Goal: Information Seeking & Learning: Find contact information

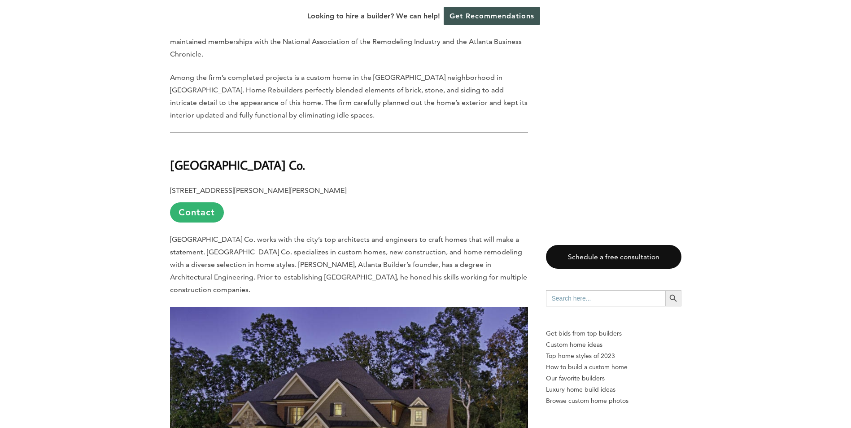
scroll to position [4935, 0]
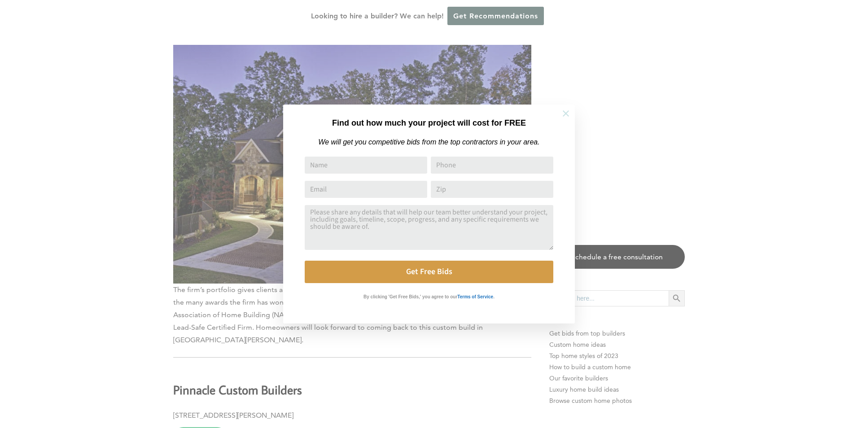
click at [570, 116] on icon at bounding box center [566, 114] width 10 height 10
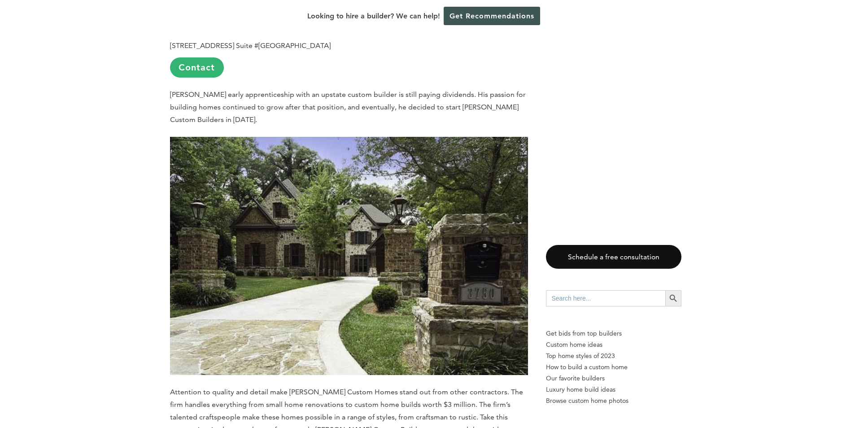
scroll to position [6505, 0]
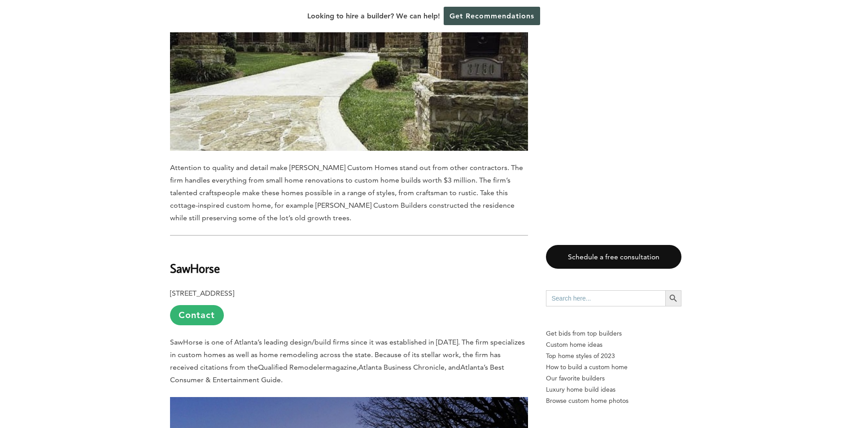
drag, startPoint x: 338, startPoint y: 220, endPoint x: 167, endPoint y: 216, distance: 171.0
copy p "[STREET_ADDRESS]"
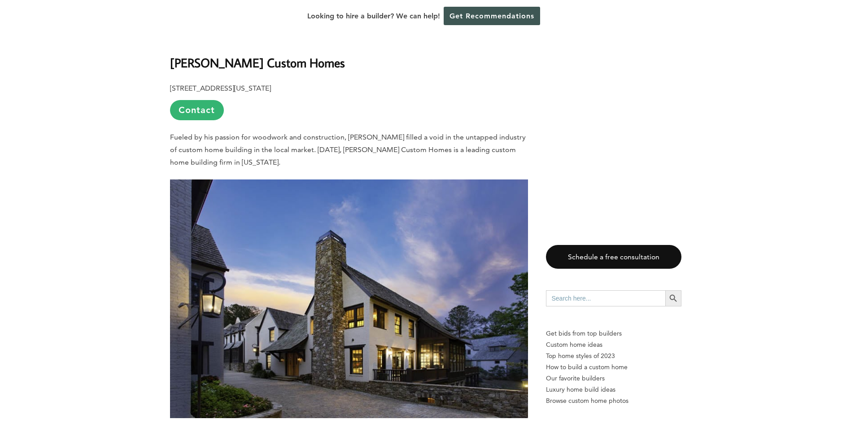
scroll to position [5563, 0]
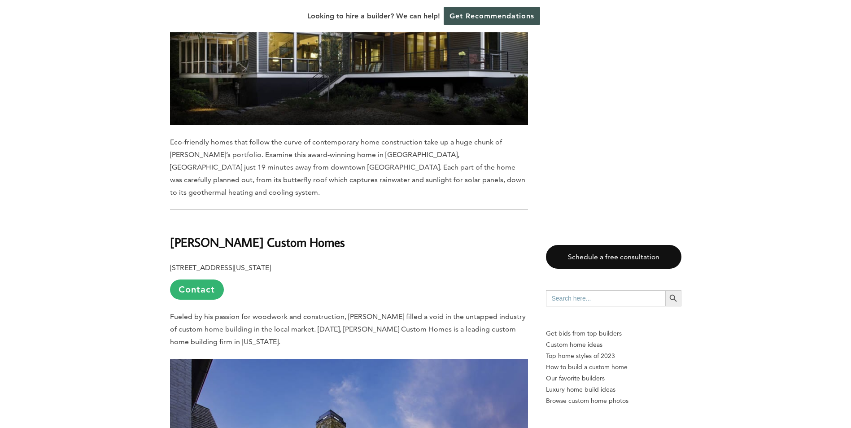
drag, startPoint x: 295, startPoint y: 207, endPoint x: 166, endPoint y: 207, distance: 129.2
copy p "[STREET_ADDRESS][US_STATE]"
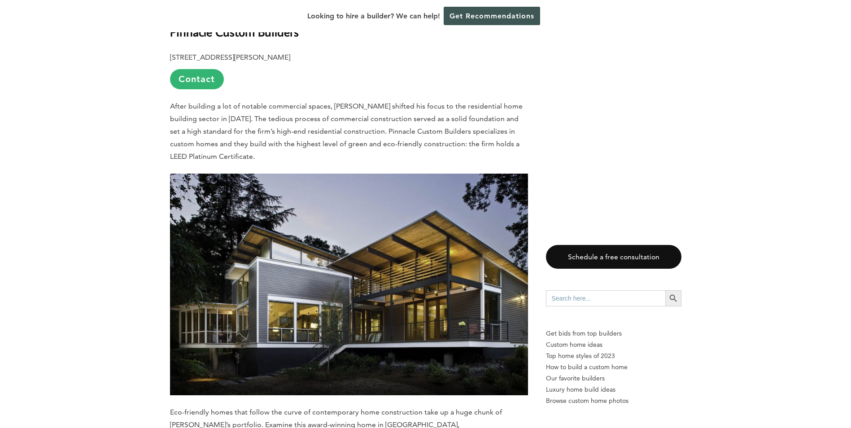
scroll to position [5024, 0]
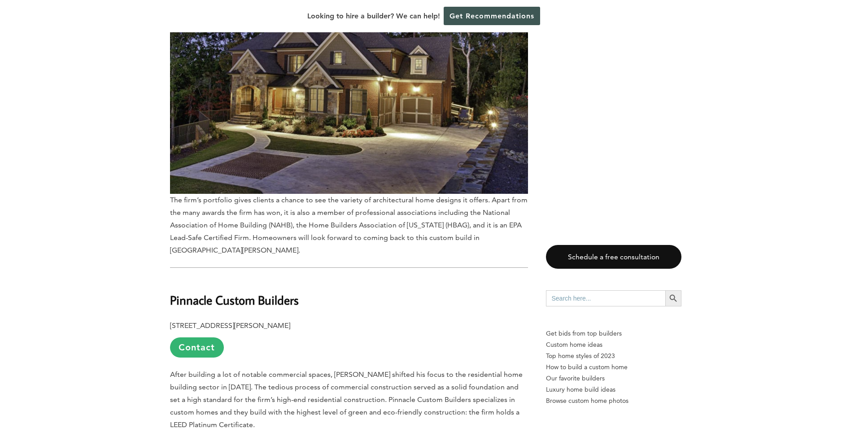
drag, startPoint x: 289, startPoint y: 274, endPoint x: 169, endPoint y: 278, distance: 120.3
copy p "[STREET_ADDRESS][PERSON_NAME]"
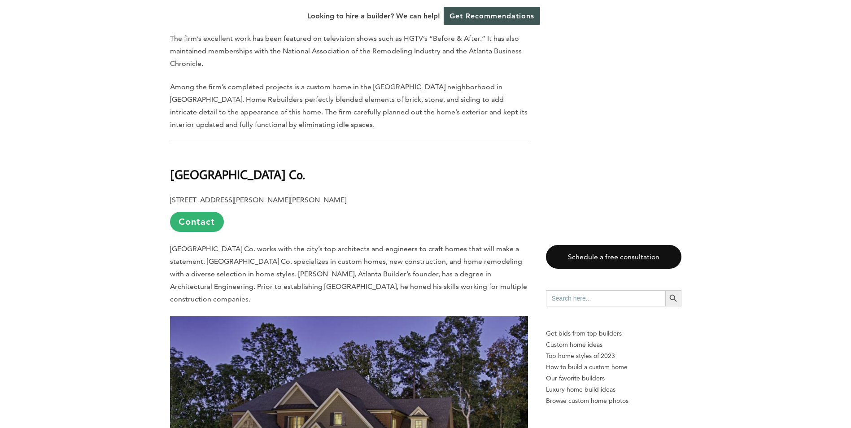
scroll to position [4576, 0]
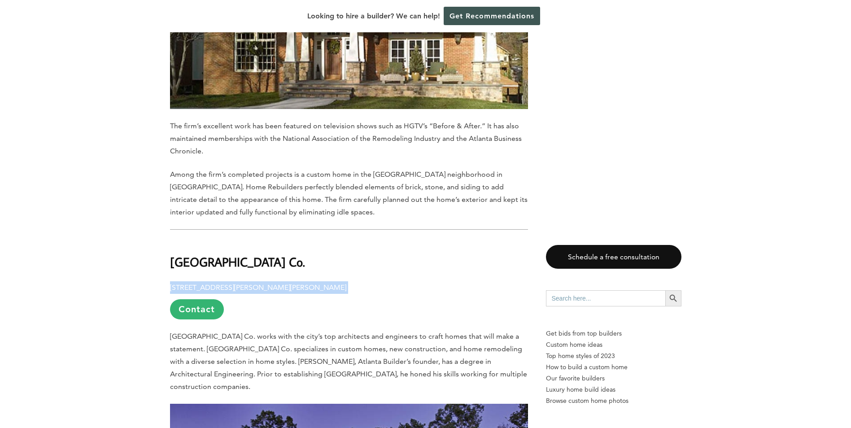
drag, startPoint x: 319, startPoint y: 249, endPoint x: 156, endPoint y: 246, distance: 163.3
click at [156, 246] on div "Last updated on [DATE] 01:46 pm Any number of multinational corporations have t…" at bounding box center [426, -1] width 540 height 8233
copy p "[STREET_ADDRESS][PERSON_NAME][PERSON_NAME]"
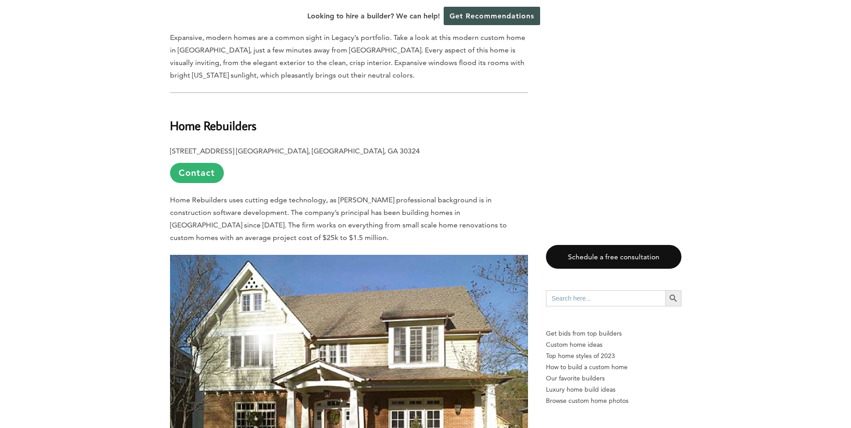
scroll to position [4127, 0]
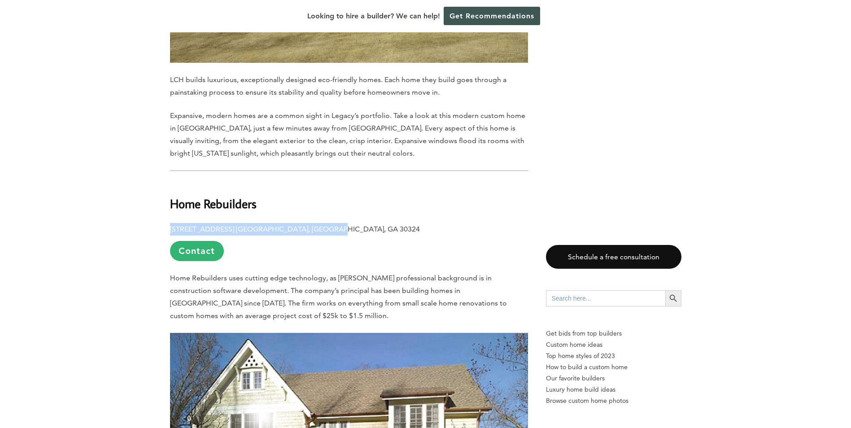
drag, startPoint x: 318, startPoint y: 190, endPoint x: 157, endPoint y: 181, distance: 161.3
drag, startPoint x: 157, startPoint y: 181, endPoint x: 316, endPoint y: 197, distance: 160.5
click at [324, 223] on p "[STREET_ADDRESS] [GEOGRAPHIC_DATA] Contact" at bounding box center [349, 242] width 358 height 38
drag, startPoint x: 327, startPoint y: 189, endPoint x: 147, endPoint y: 188, distance: 180.3
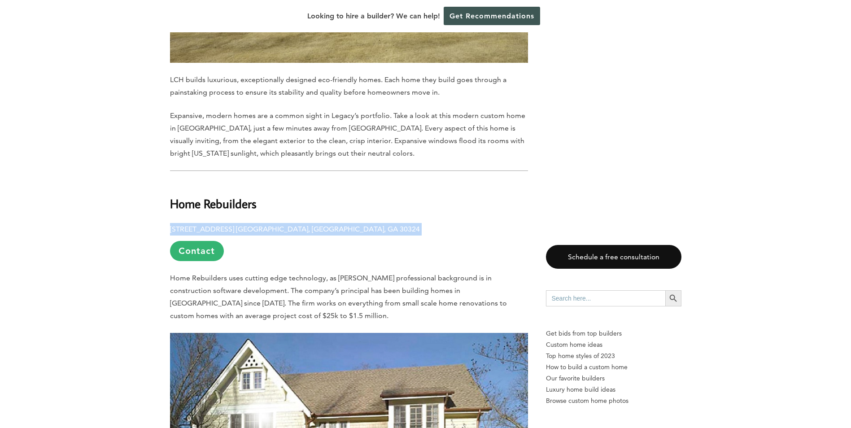
copy p "[STREET_ADDRESS] [GEOGRAPHIC_DATA], [GEOGRAPHIC_DATA], GA 30324"
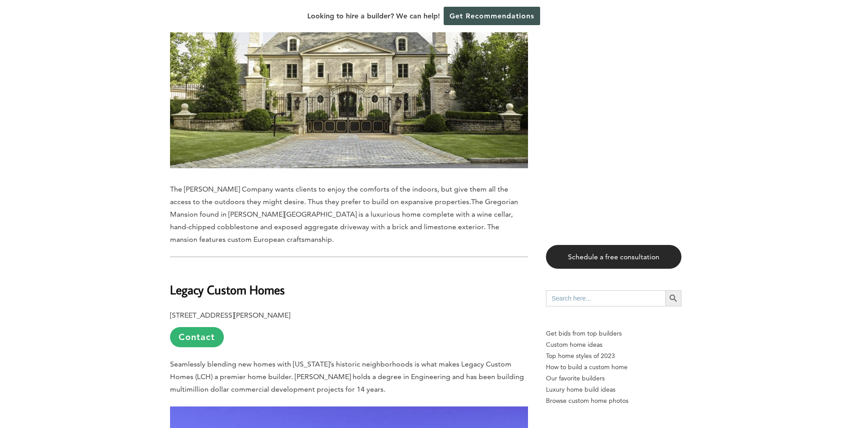
scroll to position [3544, 0]
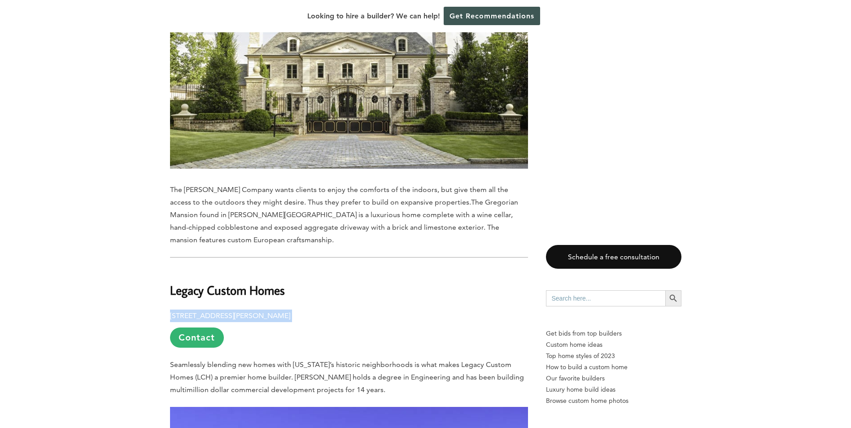
drag, startPoint x: 341, startPoint y: 279, endPoint x: 170, endPoint y: 275, distance: 170.5
click at [170, 310] on p "[STREET_ADDRESS][PERSON_NAME] Contact" at bounding box center [349, 329] width 358 height 38
copy p "[STREET_ADDRESS][PERSON_NAME]"
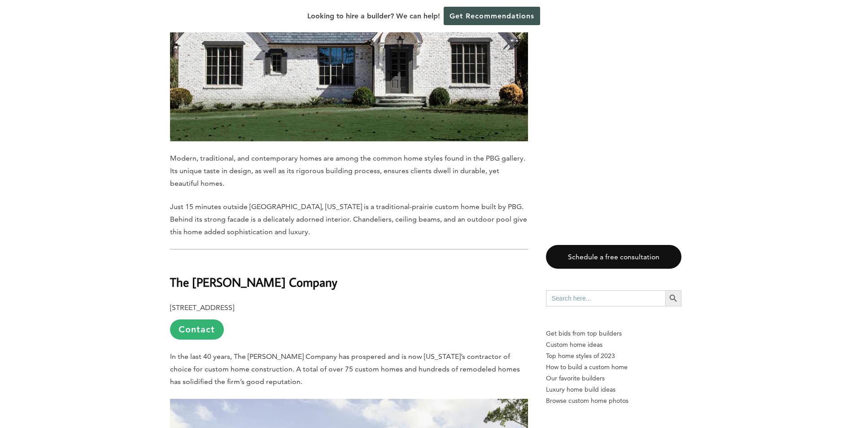
scroll to position [3095, 0]
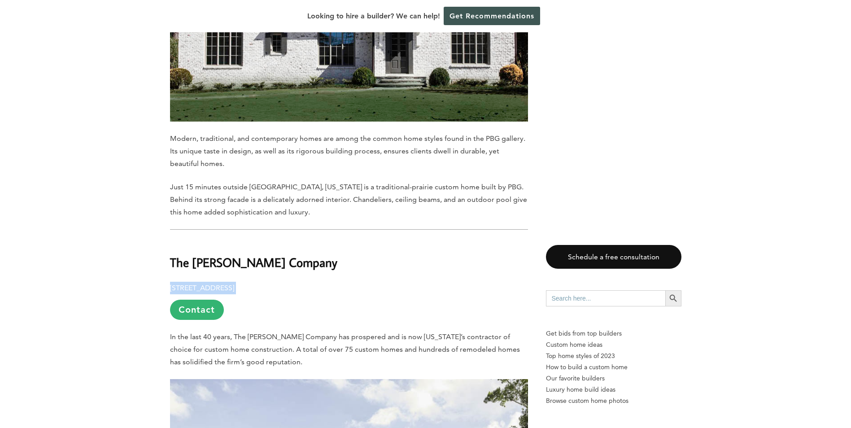
drag, startPoint x: 289, startPoint y: 261, endPoint x: 171, endPoint y: 265, distance: 118.5
click at [171, 282] on p "[STREET_ADDRESS] Contact" at bounding box center [349, 301] width 358 height 38
copy p "[STREET_ADDRESS]"
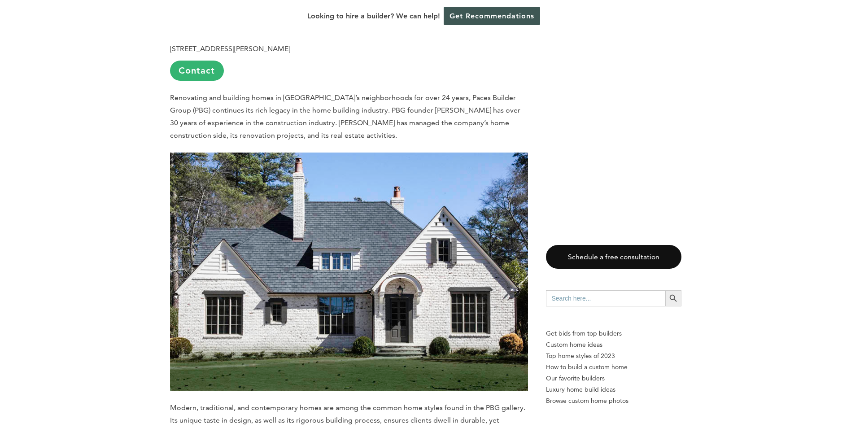
scroll to position [2647, 0]
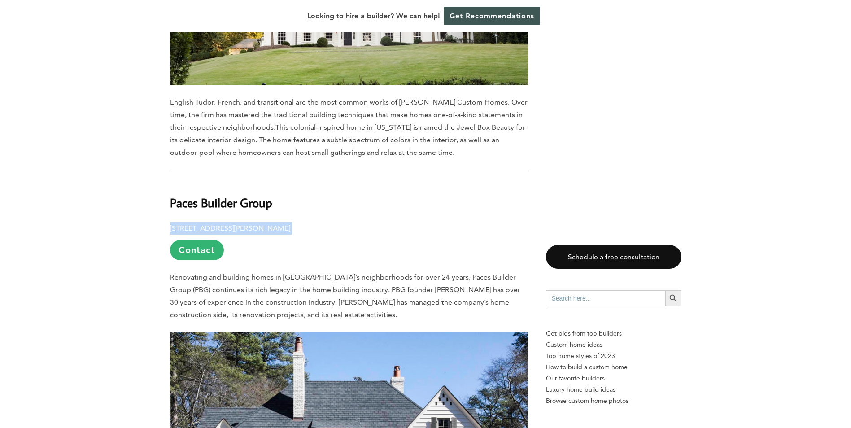
drag, startPoint x: 310, startPoint y: 203, endPoint x: 169, endPoint y: 205, distance: 141.3
copy p "[STREET_ADDRESS][PERSON_NAME]"
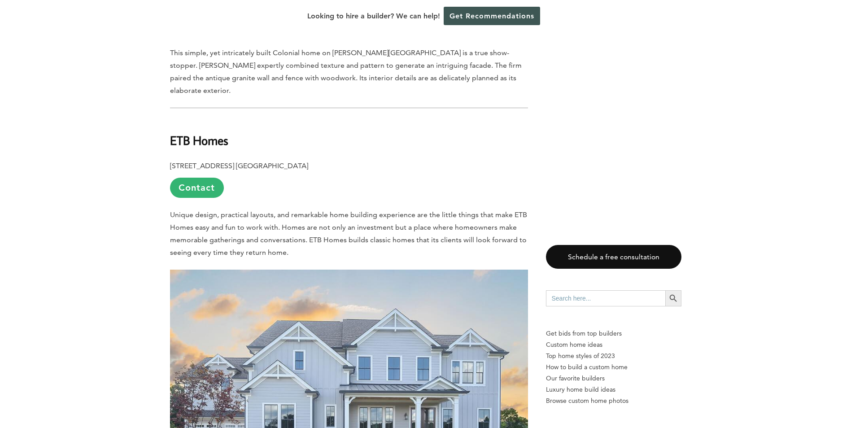
scroll to position [1705, 0]
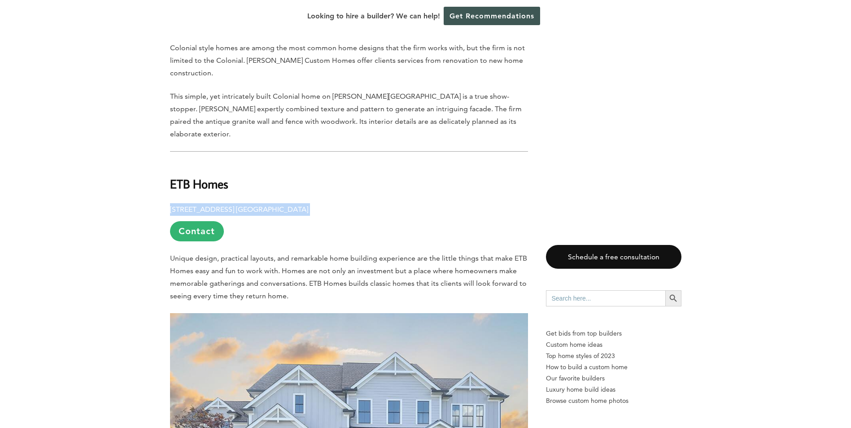
drag, startPoint x: 344, startPoint y: 185, endPoint x: 167, endPoint y: 182, distance: 176.8
copy p "[STREET_ADDRESS] [GEOGRAPHIC_DATA]"
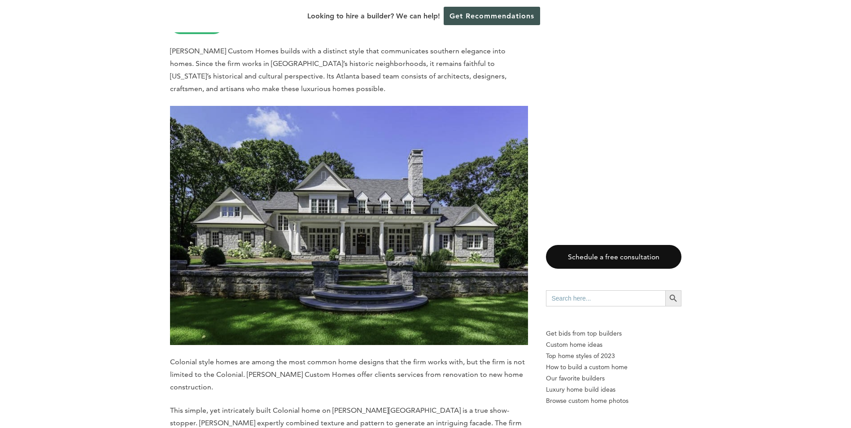
scroll to position [1166, 0]
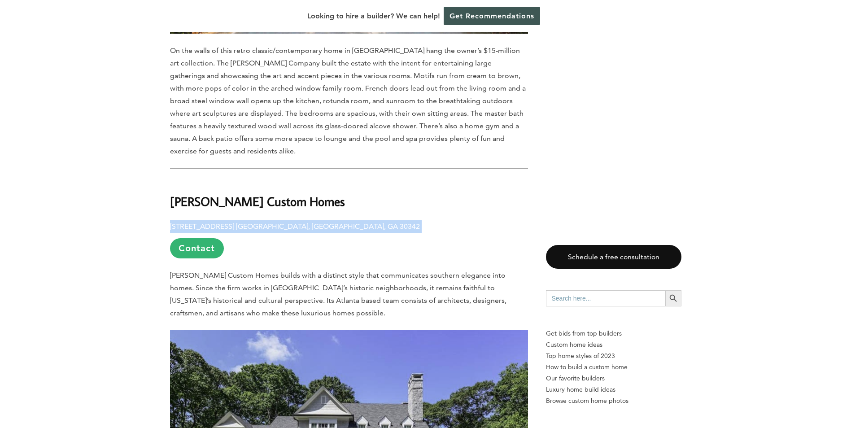
drag, startPoint x: 315, startPoint y: 215, endPoint x: 162, endPoint y: 215, distance: 153.0
copy p "[STREET_ADDRESS] [GEOGRAPHIC_DATA], [GEOGRAPHIC_DATA], GA 30342"
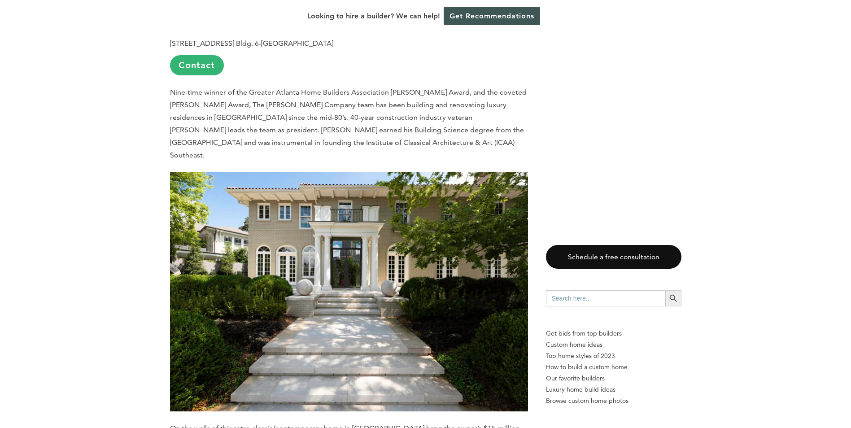
scroll to position [673, 0]
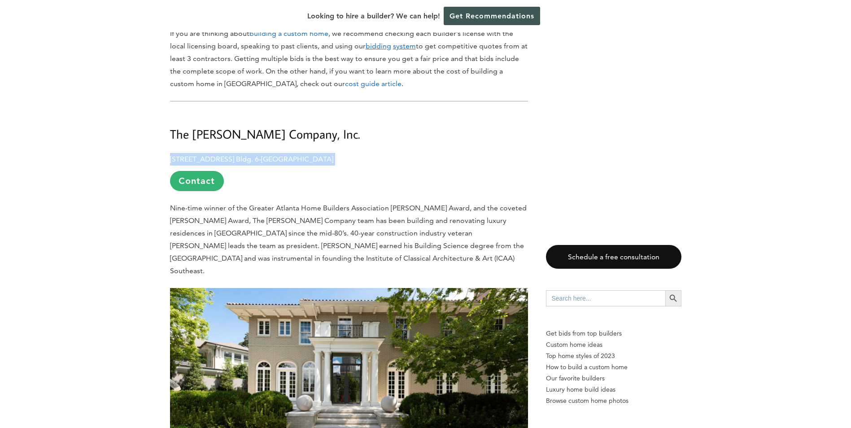
drag, startPoint x: 336, startPoint y: 157, endPoint x: 170, endPoint y: 158, distance: 165.5
click at [170, 158] on p "[STREET_ADDRESS] Bldg. 6-[GEOGRAPHIC_DATA] Contact" at bounding box center [349, 172] width 358 height 38
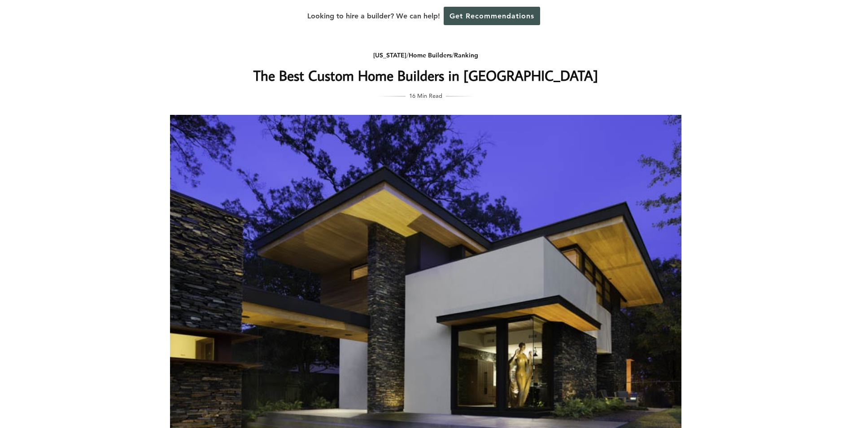
scroll to position [0, 0]
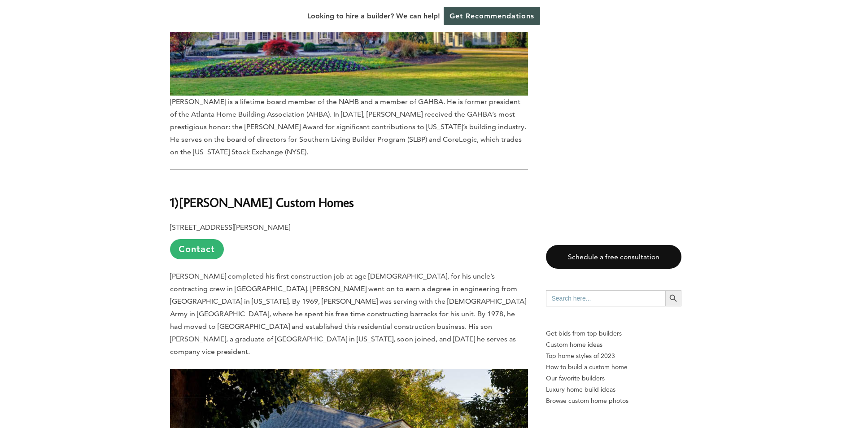
scroll to position [7851, 0]
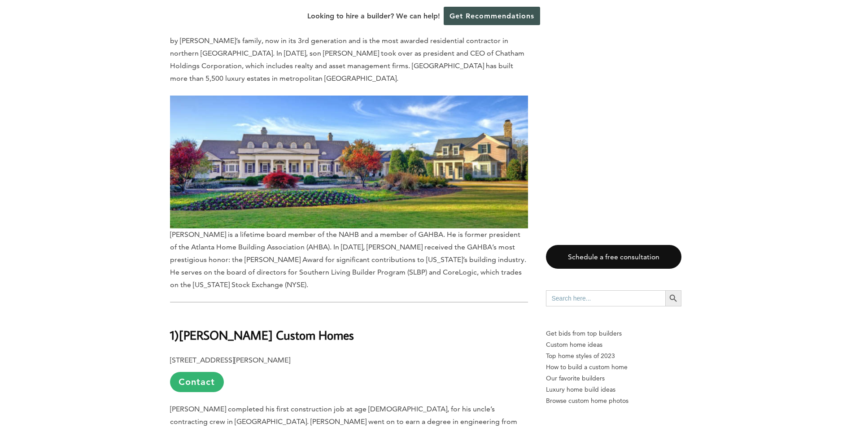
click at [321, 354] on p "[STREET_ADDRESS][PERSON_NAME] Contact" at bounding box center [349, 373] width 358 height 38
drag, startPoint x: 319, startPoint y: 110, endPoint x: 159, endPoint y: 107, distance: 160.2
copy p "[STREET_ADDRESS][PERSON_NAME]"
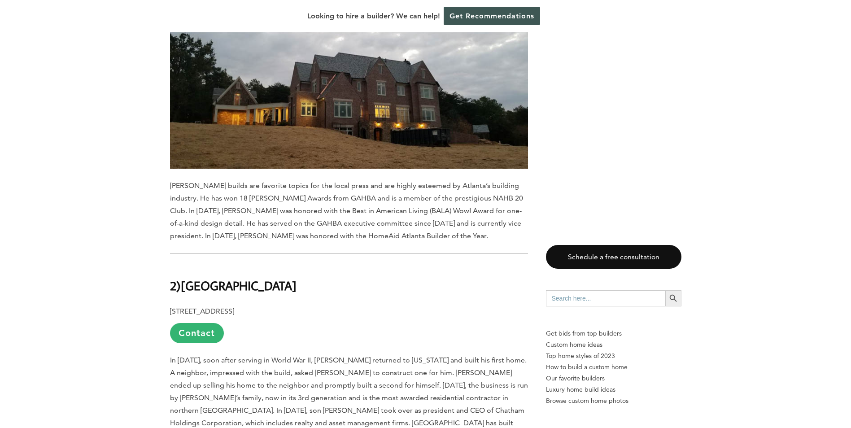
scroll to position [7312, 0]
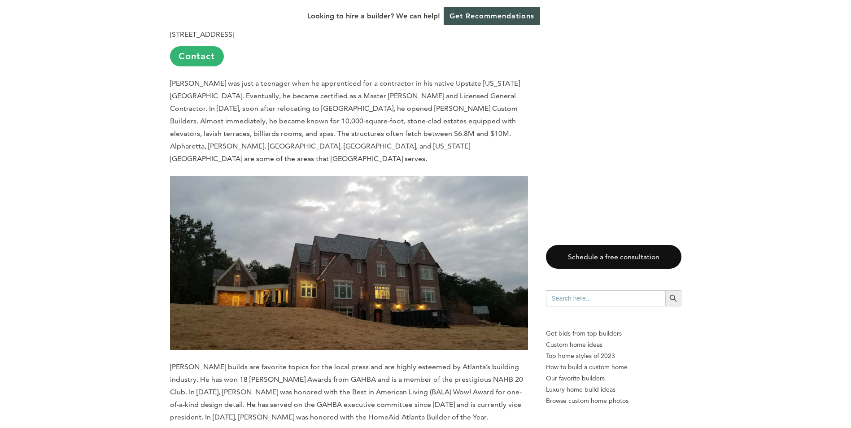
drag, startPoint x: 319, startPoint y: 256, endPoint x: 326, endPoint y: 254, distance: 6.5
drag, startPoint x: 326, startPoint y: 254, endPoint x: 169, endPoint y: 253, distance: 156.6
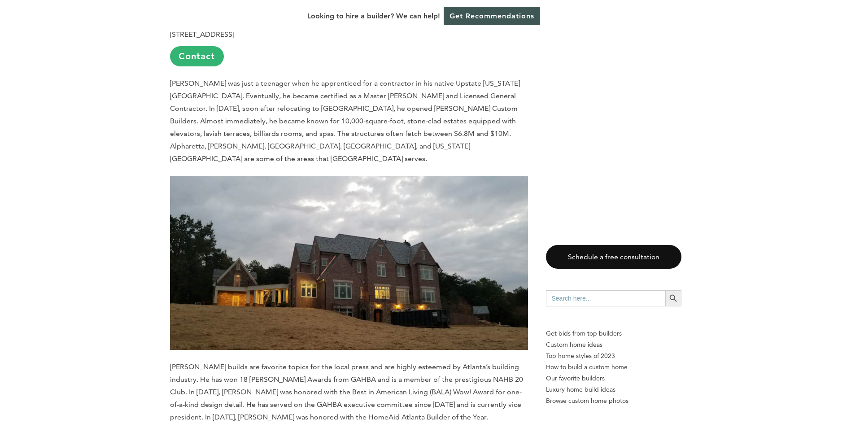
copy p "[STREET_ADDRESS]"
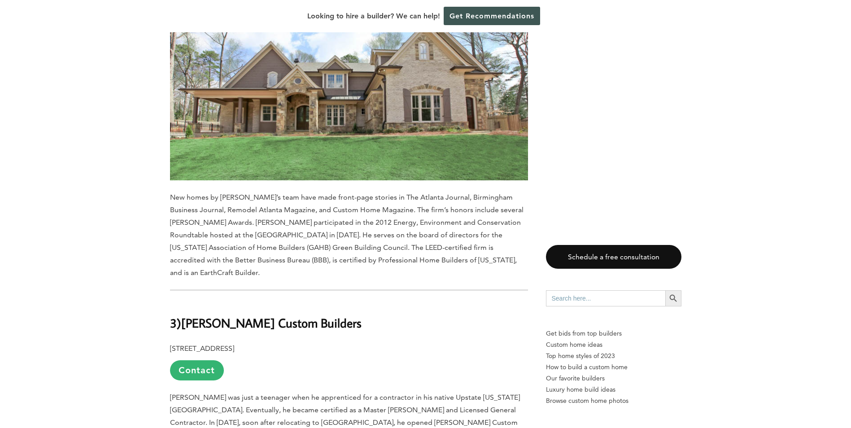
scroll to position [6953, 0]
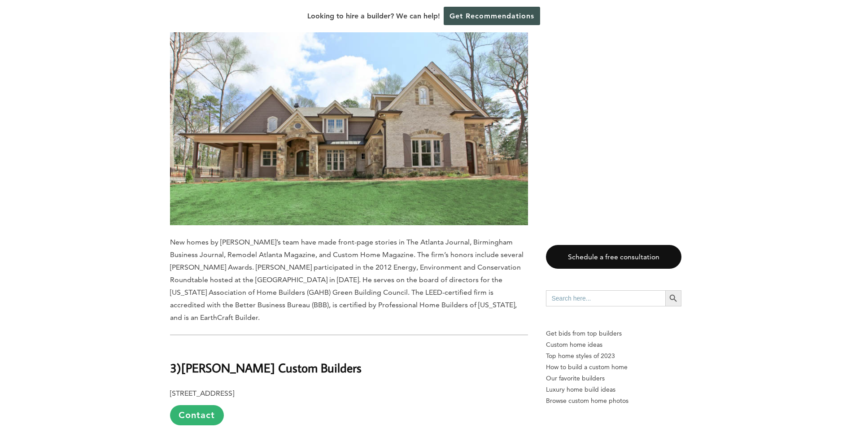
click at [234, 389] on b "[STREET_ADDRESS]" at bounding box center [202, 393] width 64 height 9
drag, startPoint x: 331, startPoint y: 165, endPoint x: 161, endPoint y: 161, distance: 170.1
copy p "[STREET_ADDRESS]"
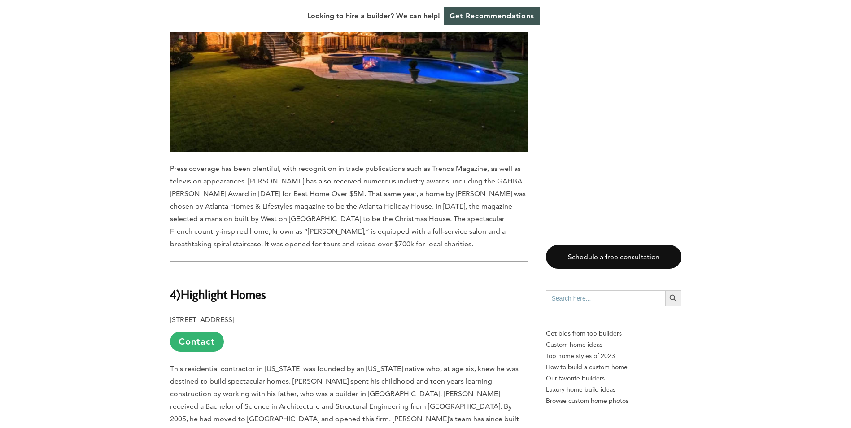
scroll to position [6415, 0]
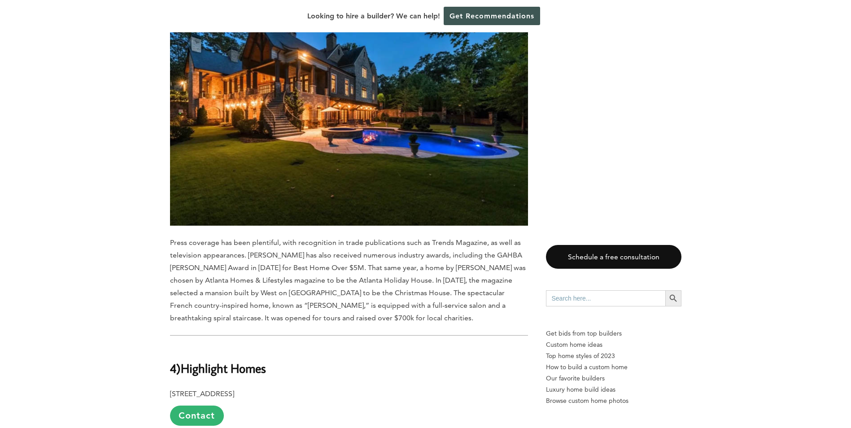
click at [289, 346] on h2 "4) Highlight Homes" at bounding box center [349, 361] width 358 height 31
drag, startPoint x: 319, startPoint y: 192, endPoint x: 163, endPoint y: 192, distance: 155.7
copy p "[STREET_ADDRESS]"
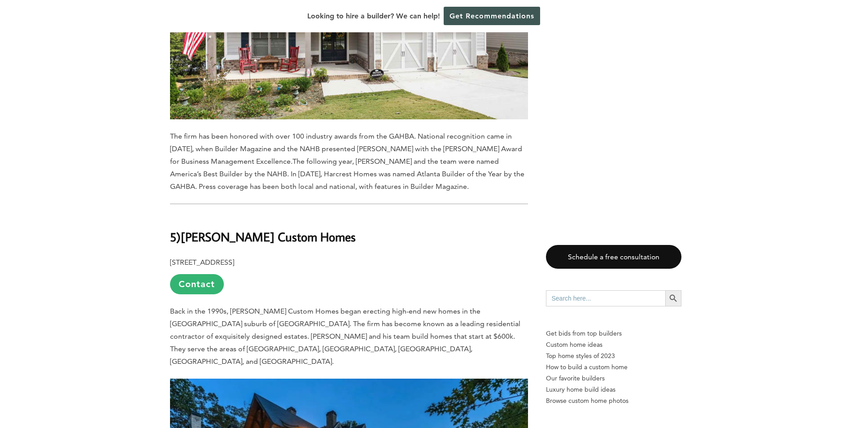
scroll to position [5922, 0]
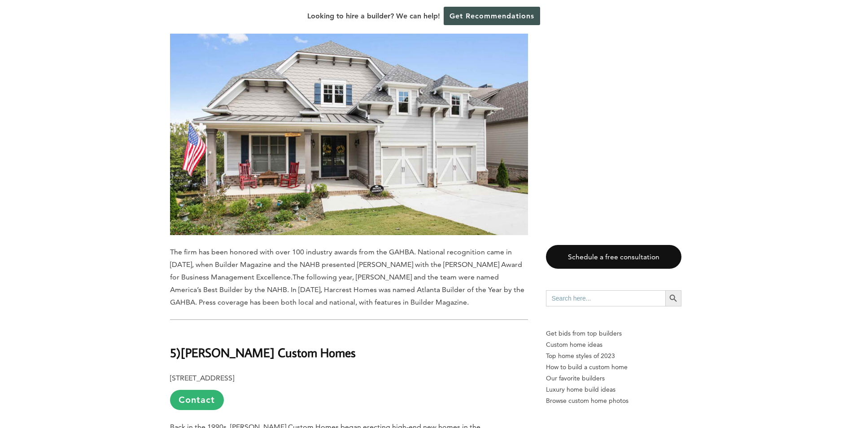
drag, startPoint x: 229, startPoint y: 169, endPoint x: 255, endPoint y: 170, distance: 26.0
click at [229, 345] on b "[PERSON_NAME] Custom Homes" at bounding box center [268, 353] width 175 height 16
drag, startPoint x: 332, startPoint y: 189, endPoint x: 169, endPoint y: 191, distance: 163.3
copy p "9030 Hawks Cove Road, Gainesville, GA 30506"
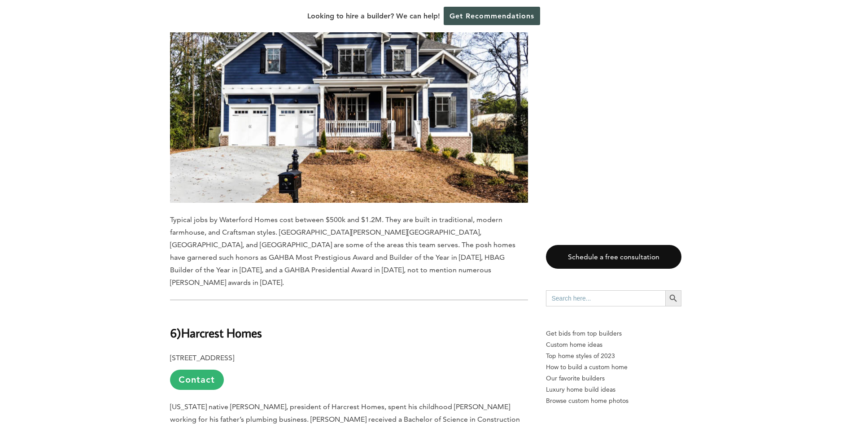
scroll to position [5428, 0]
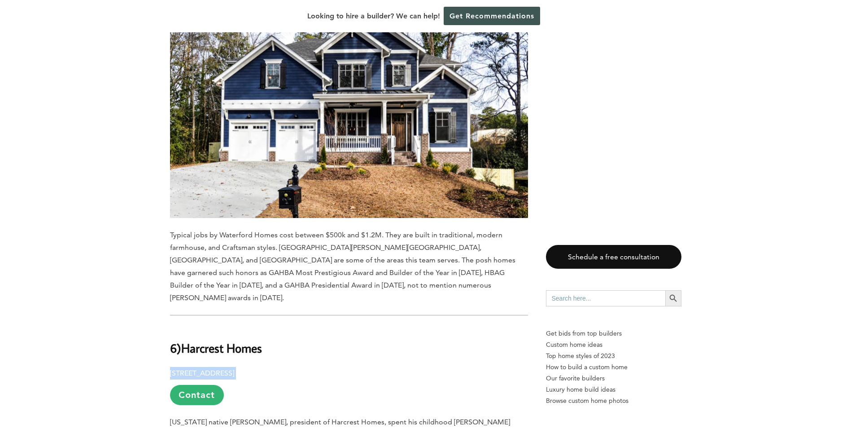
drag, startPoint x: 372, startPoint y: 201, endPoint x: 170, endPoint y: 193, distance: 202.5
click at [170, 367] on p "6819 Lake Sterling Boulevard, Flowery Branch, GA 30542 Contact" at bounding box center [349, 386] width 358 height 38
copy p "6819 Lake Sterling Boulevard, Flowery Branch, GA 30542"
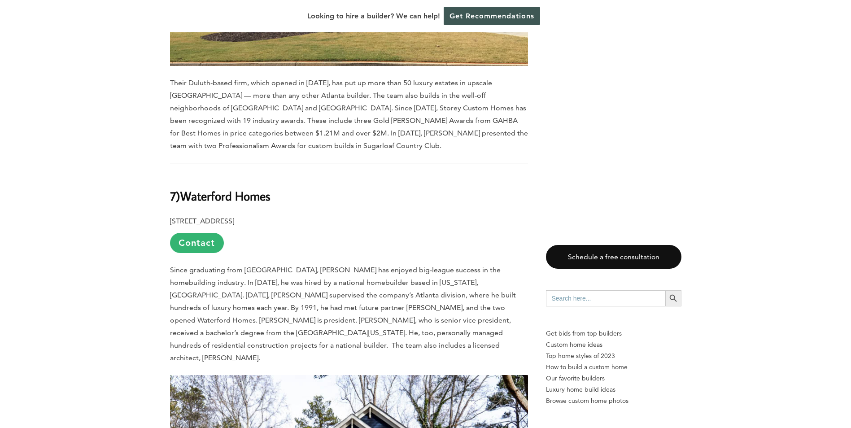
scroll to position [4980, 0]
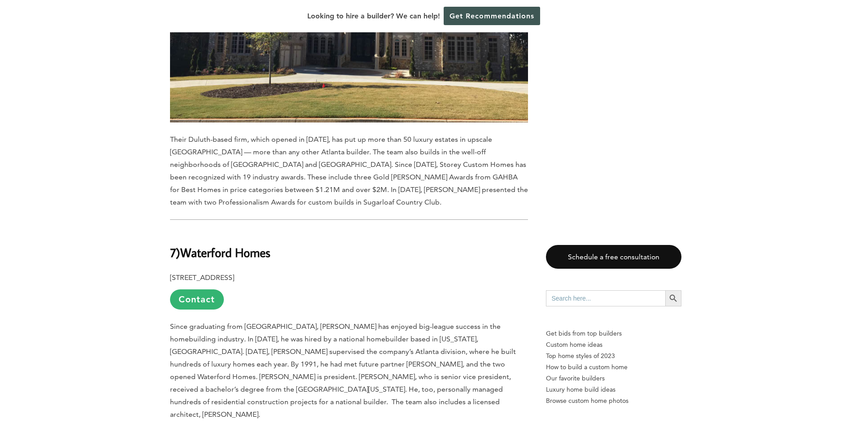
drag, startPoint x: 314, startPoint y: 130, endPoint x: 170, endPoint y: 127, distance: 143.6
click at [170, 271] on p "5880 Live Oak Parkway, Norcross, GA 30093 Contact" at bounding box center [349, 290] width 358 height 38
copy b "5880 Live Oak Parkway, Norcross, GA 30093"
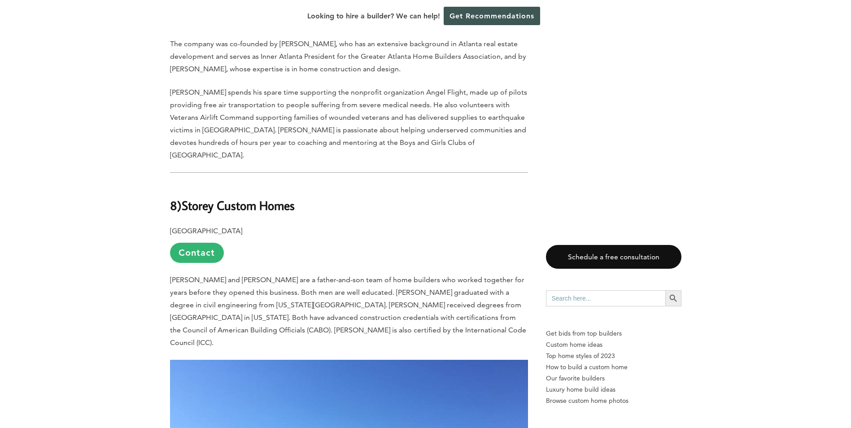
scroll to position [4486, 0]
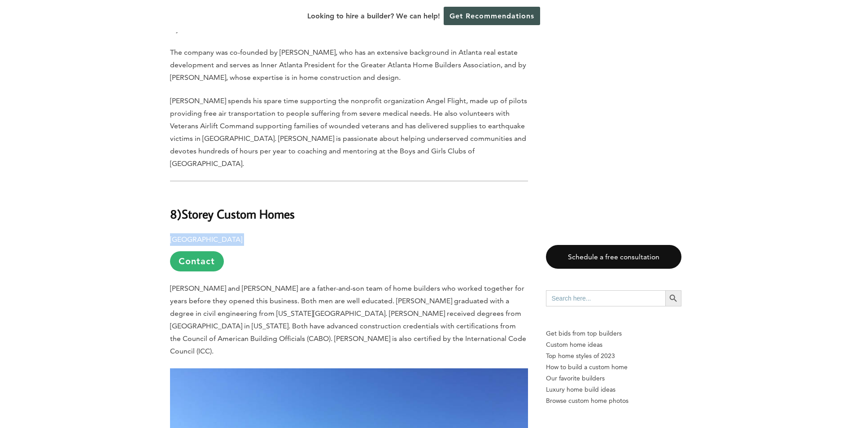
drag, startPoint x: 335, startPoint y: 105, endPoint x: 170, endPoint y: 96, distance: 164.9
click at [170, 233] on p "Peachtree Industrial Boulevard, Duluth, GA 30097 Contact" at bounding box center [349, 252] width 358 height 38
copy p "Peachtree Industrial Boulevard, Duluth, GA 30097"
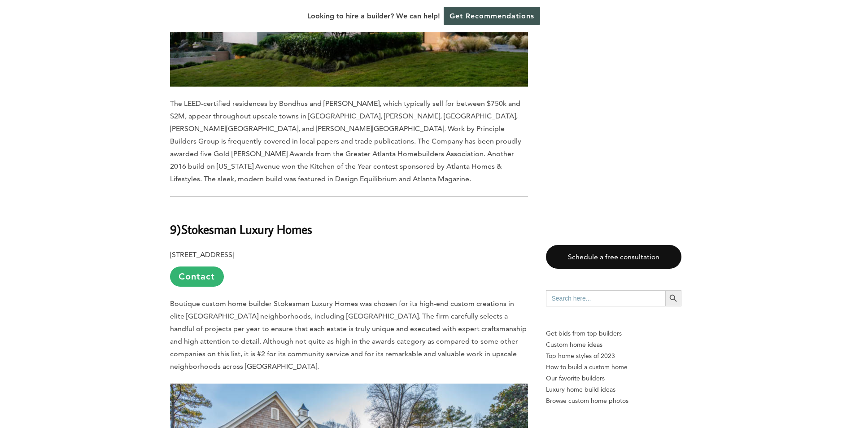
scroll to position [3813, 0]
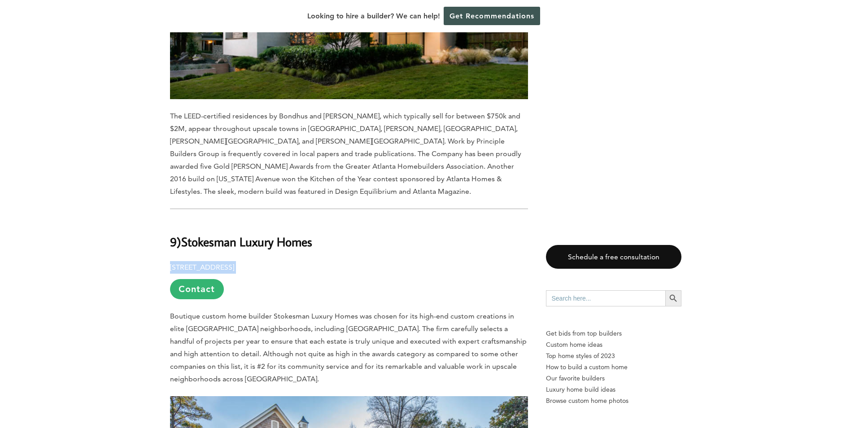
drag, startPoint x: 297, startPoint y: 157, endPoint x: 161, endPoint y: 153, distance: 136.0
copy p "118 Terrace Drive, Atlanta, GA 30305"
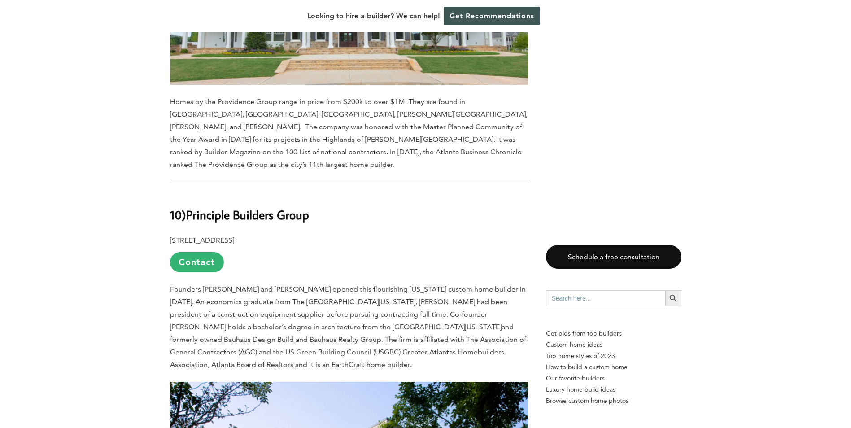
scroll to position [3275, 0]
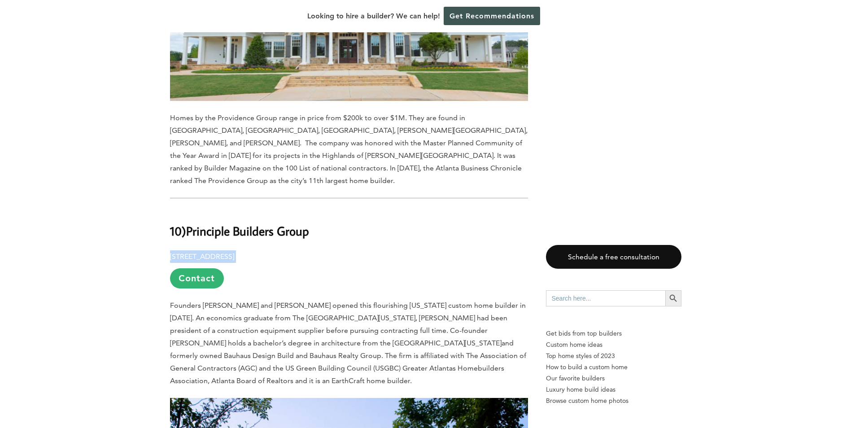
drag, startPoint x: 343, startPoint y: 153, endPoint x: 170, endPoint y: 157, distance: 172.3
click at [170, 250] on p "674 North Highland Avenue NE, Atlanta, GA 30306 Contact" at bounding box center [349, 269] width 358 height 38
copy p "674 North Highland Avenue NE, Atlanta, GA 30306"
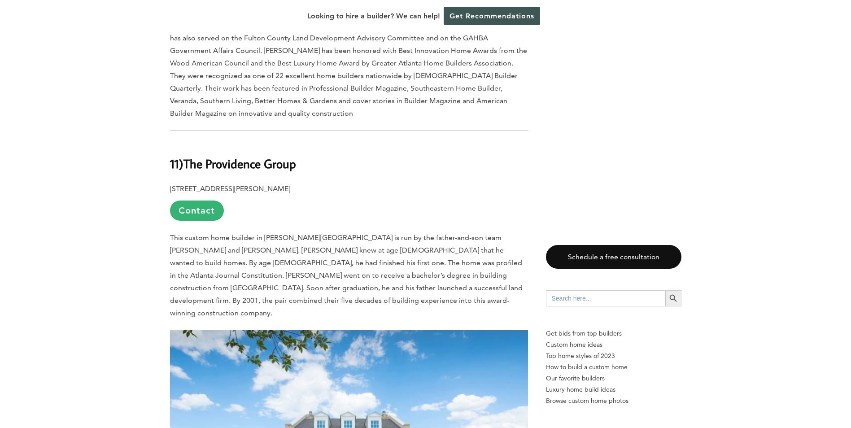
scroll to position [2781, 0]
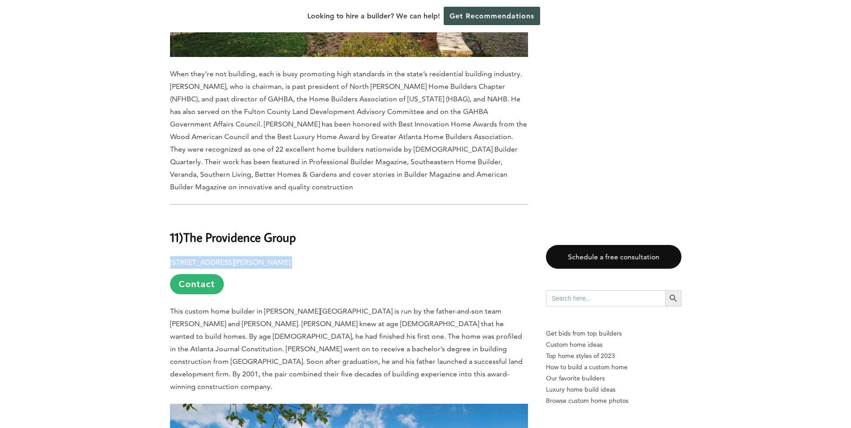
drag, startPoint x: 326, startPoint y: 189, endPoint x: 170, endPoint y: 182, distance: 156.3
click at [170, 256] on p "11340 Lakefield Drive, Johns Creek, GA 30097 Contact" at bounding box center [349, 275] width 358 height 38
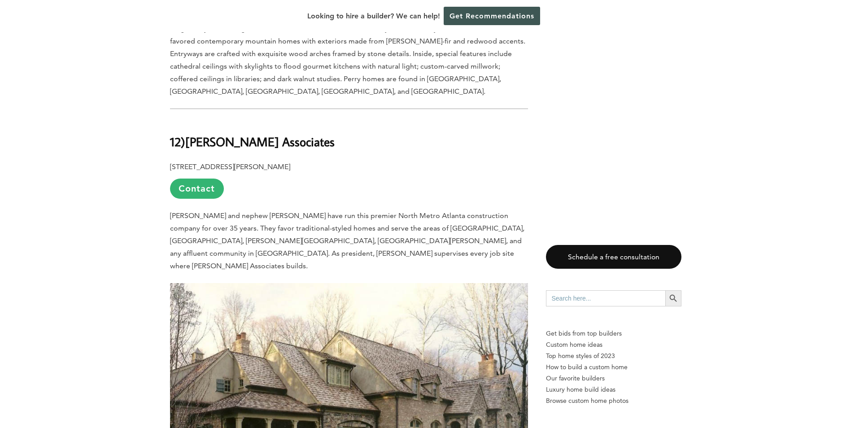
scroll to position [2288, 0]
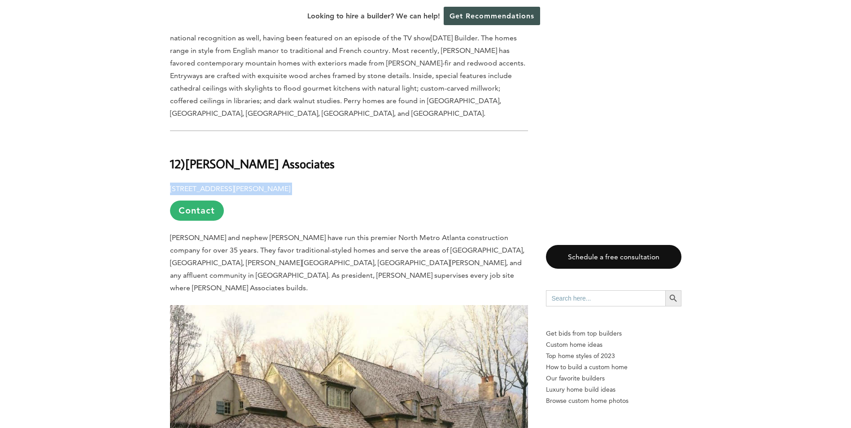
drag, startPoint x: 322, startPoint y: 138, endPoint x: 169, endPoint y: 134, distance: 152.6
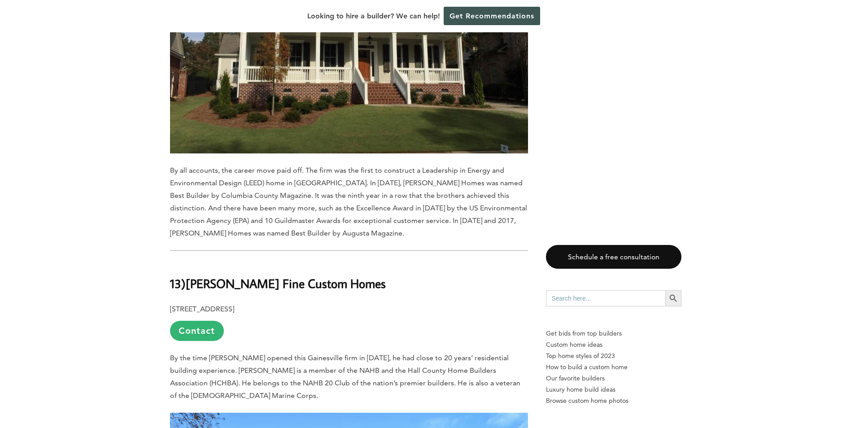
scroll to position [1615, 0]
drag, startPoint x: 284, startPoint y: 270, endPoint x: 170, endPoint y: 267, distance: 113.5
click at [170, 303] on p "341 Oak Street, Gainesville, GA 30501 Contact" at bounding box center [349, 322] width 358 height 38
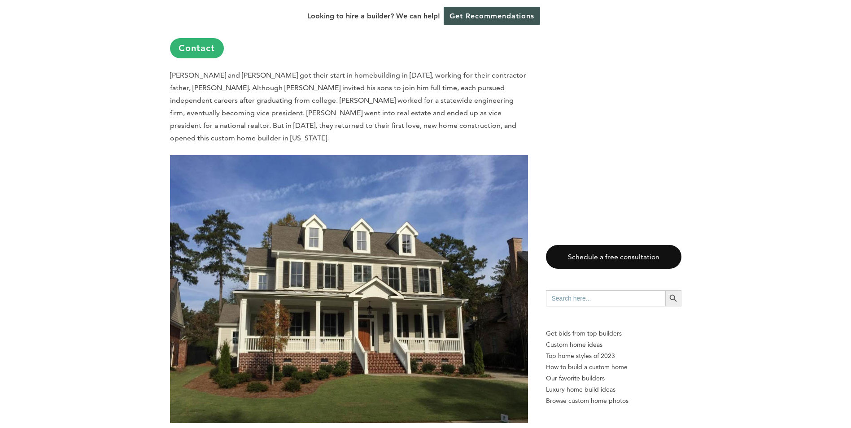
scroll to position [1166, 0]
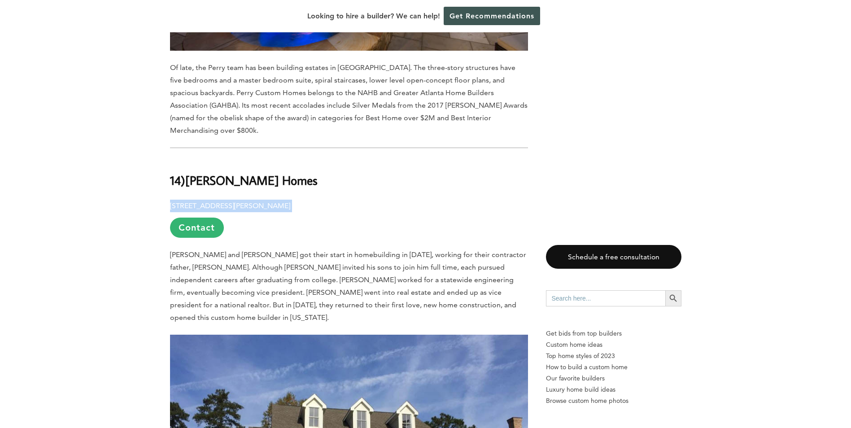
drag, startPoint x: 348, startPoint y: 181, endPoint x: 170, endPoint y: 181, distance: 177.6
click at [170, 200] on p "7013 Evans Town Center Boulevard, Evans, GA 30809 Contact" at bounding box center [349, 219] width 358 height 38
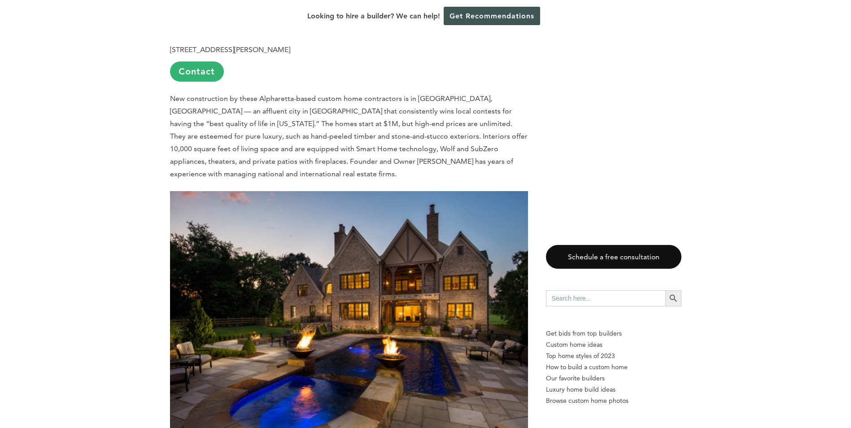
scroll to position [628, 0]
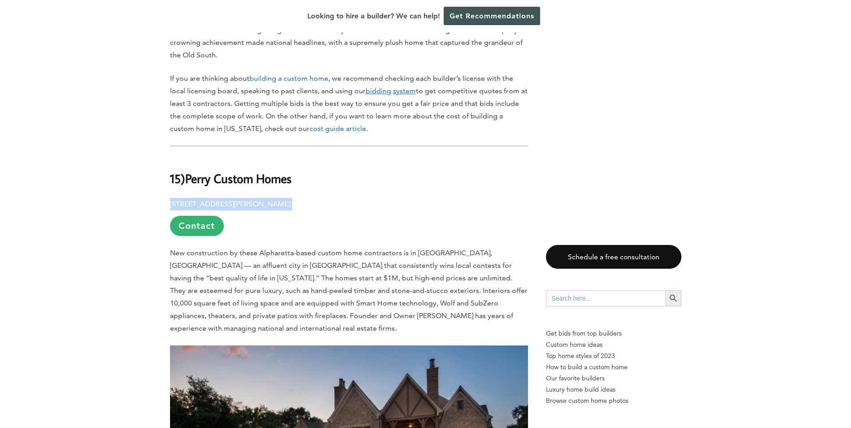
drag, startPoint x: 336, startPoint y: 206, endPoint x: 168, endPoint y: 206, distance: 168.2
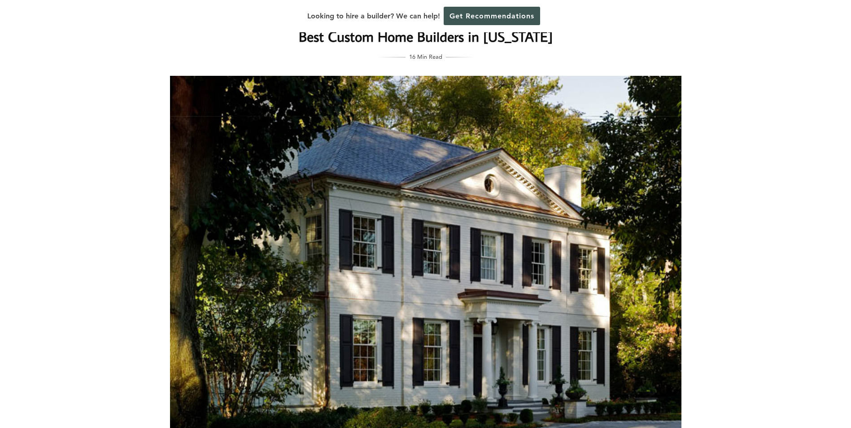
scroll to position [0, 0]
